Goal: Check status

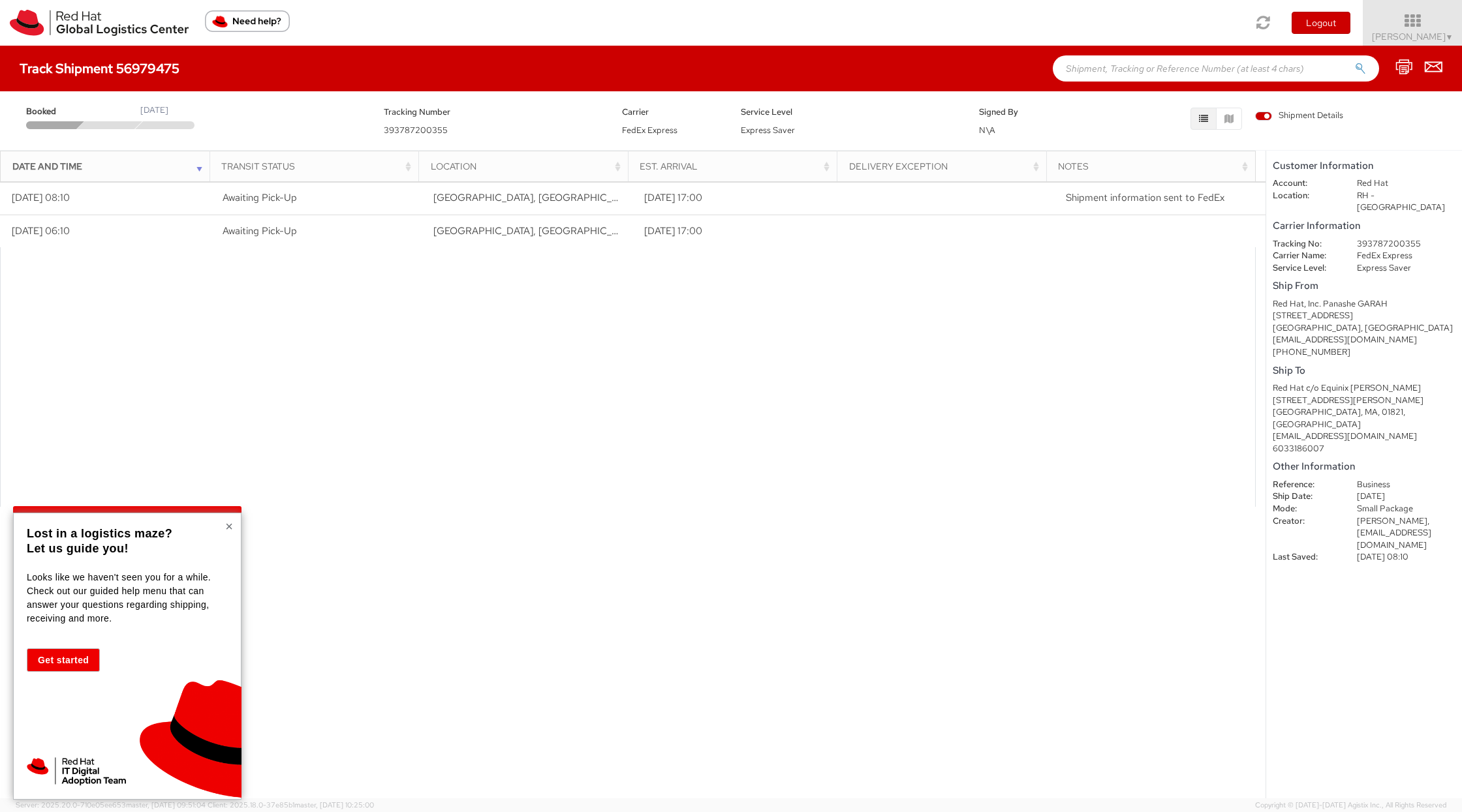
click at [230, 521] on button "×" at bounding box center [229, 526] width 8 height 13
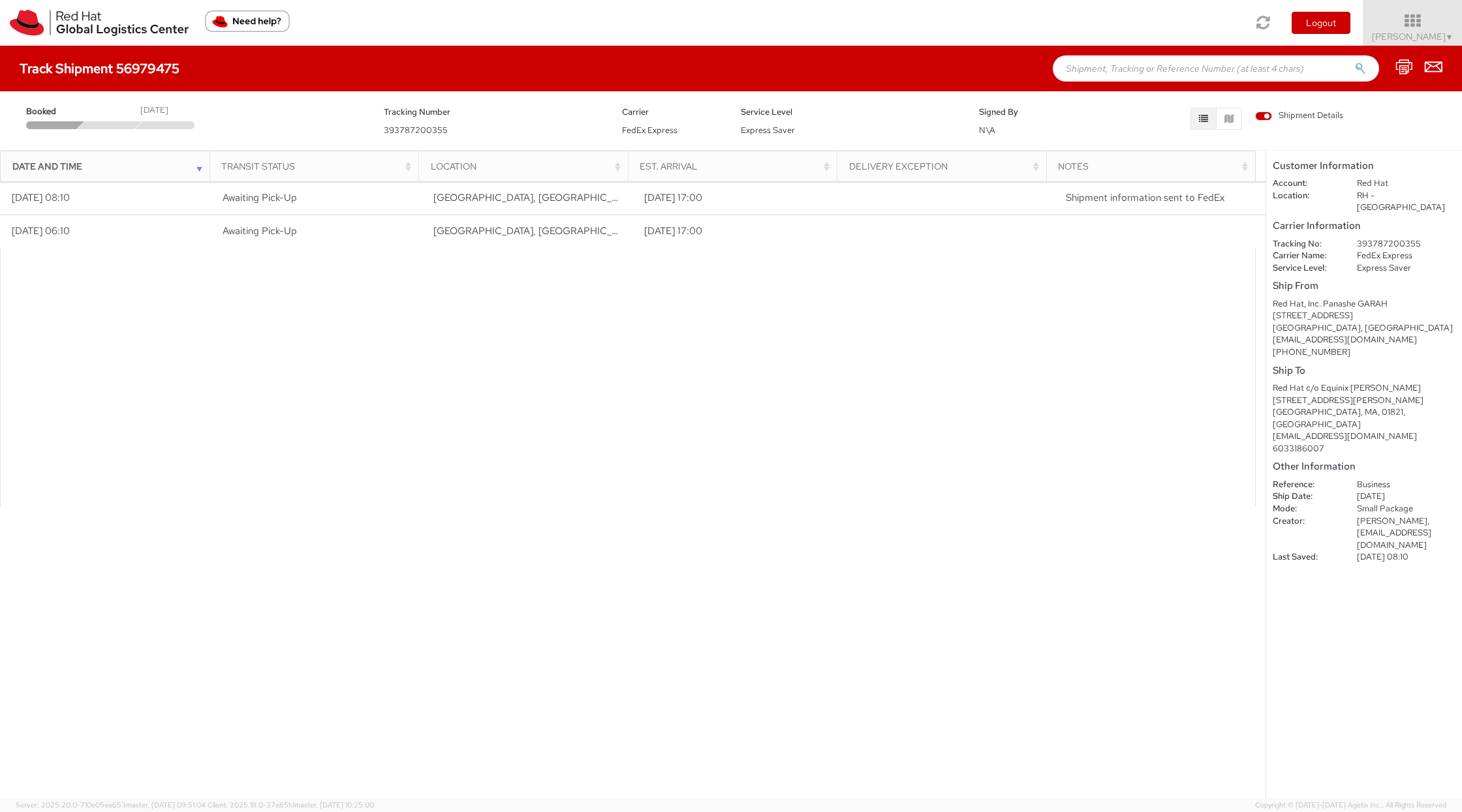
click at [410, 128] on span "393787200355" at bounding box center [416, 130] width 64 height 11
